Goal: Transaction & Acquisition: Purchase product/service

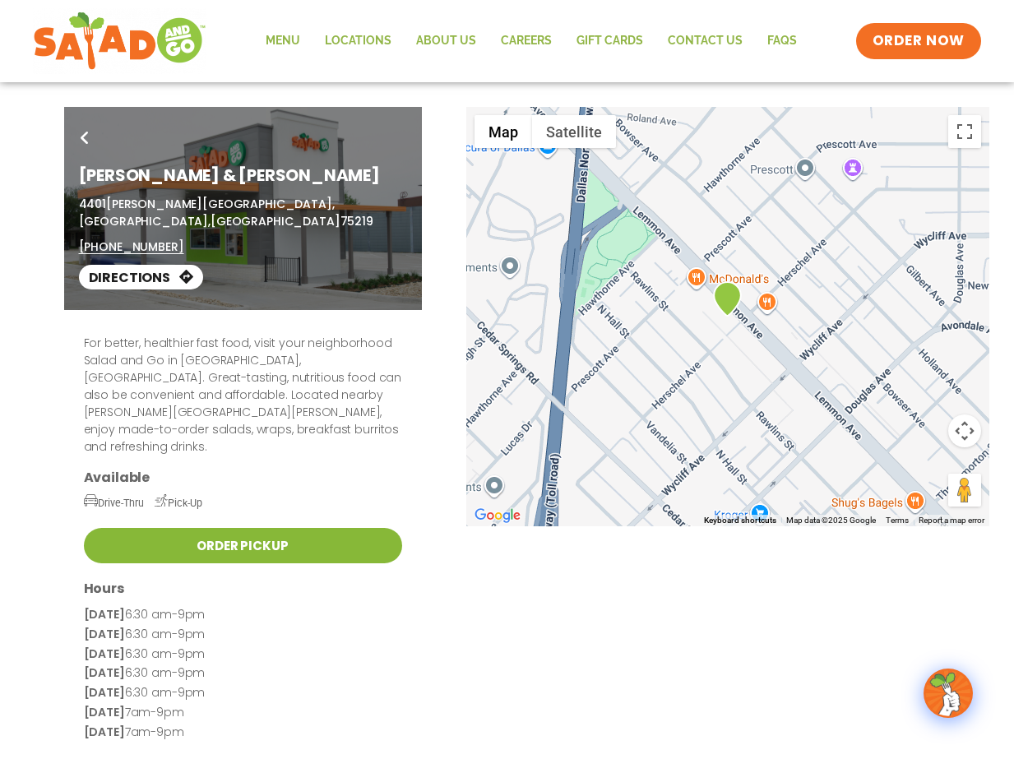
click at [303, 528] on link "Order Pickup" at bounding box center [243, 545] width 318 height 35
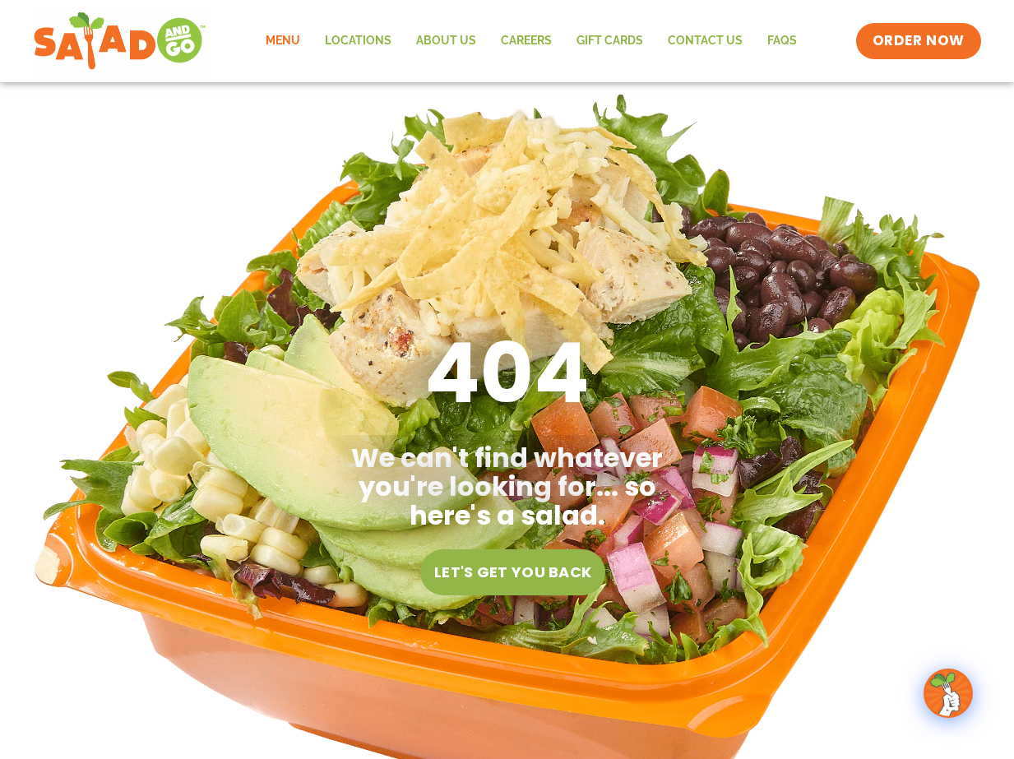
click at [285, 35] on link "Menu" at bounding box center [282, 41] width 59 height 38
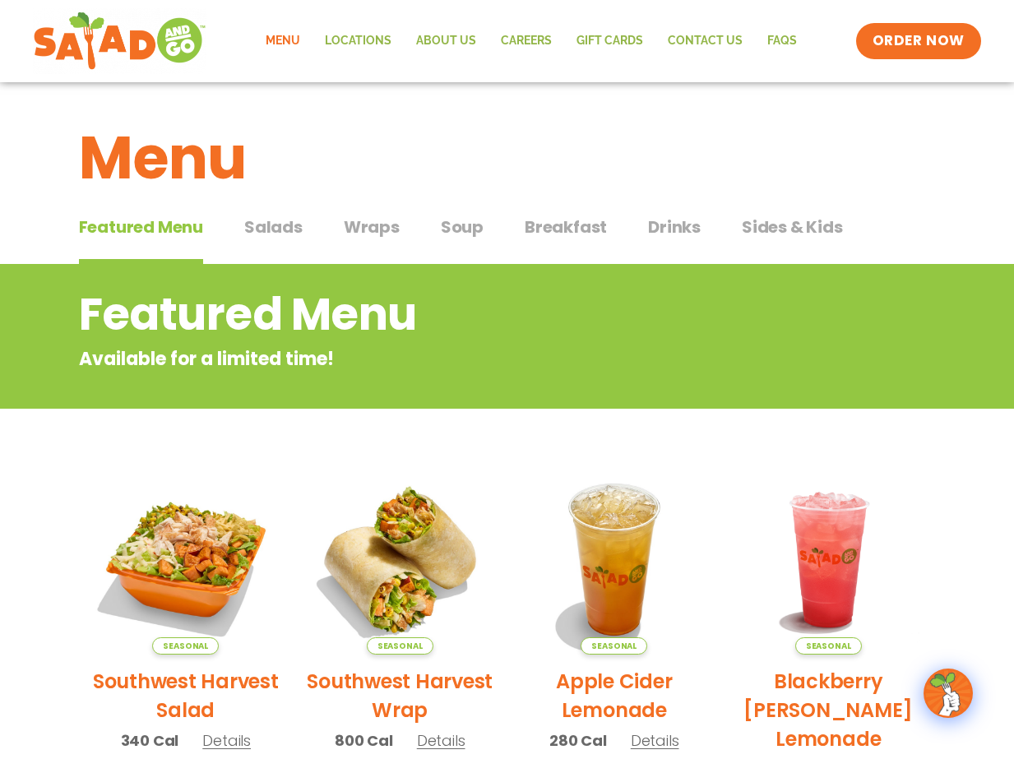
click at [280, 238] on span "Salads" at bounding box center [273, 227] width 58 height 25
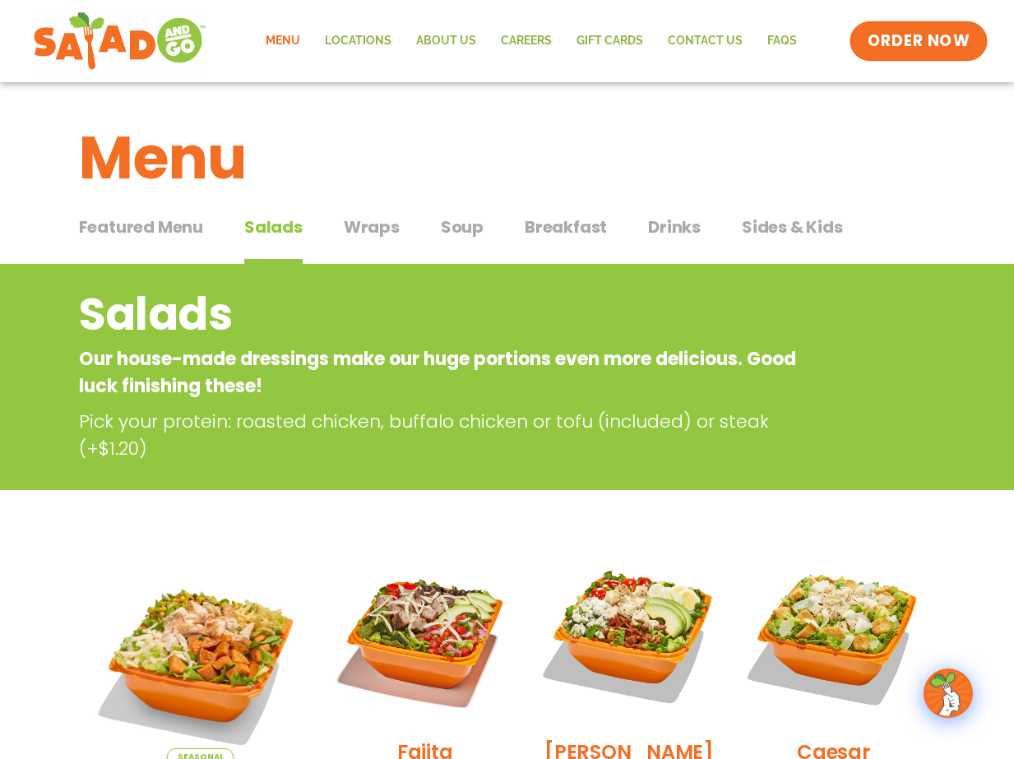
click at [887, 48] on span "ORDER NOW" at bounding box center [918, 40] width 102 height 21
